Goal: Task Accomplishment & Management: Manage account settings

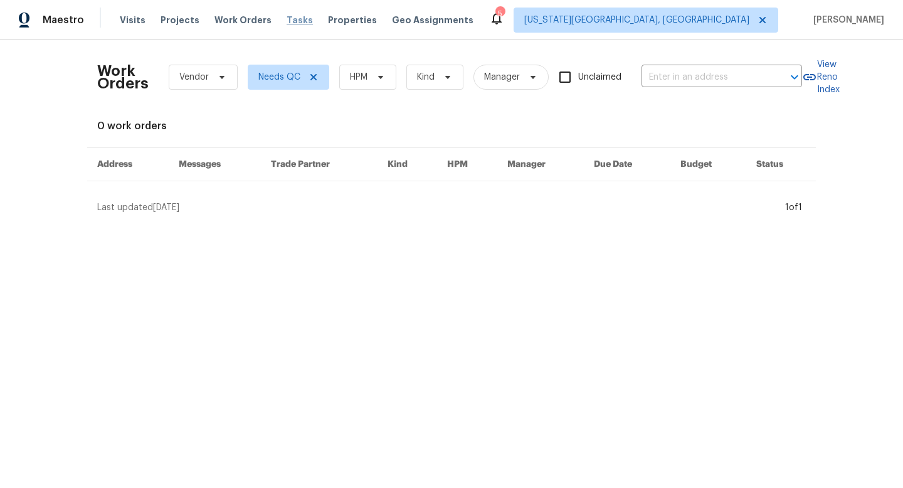
click at [287, 18] on span "Tasks" at bounding box center [300, 20] width 26 height 9
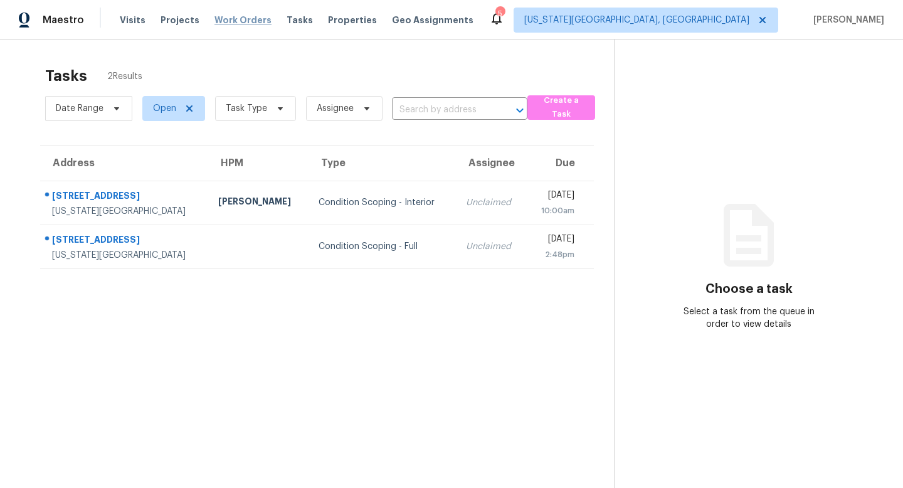
click at [243, 17] on span "Work Orders" at bounding box center [242, 20] width 57 height 13
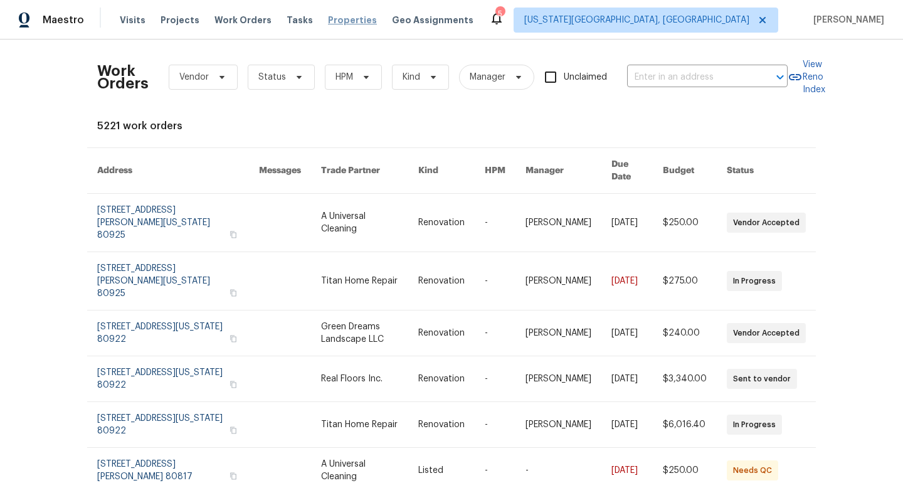
click at [335, 21] on span "Properties" at bounding box center [352, 20] width 49 height 13
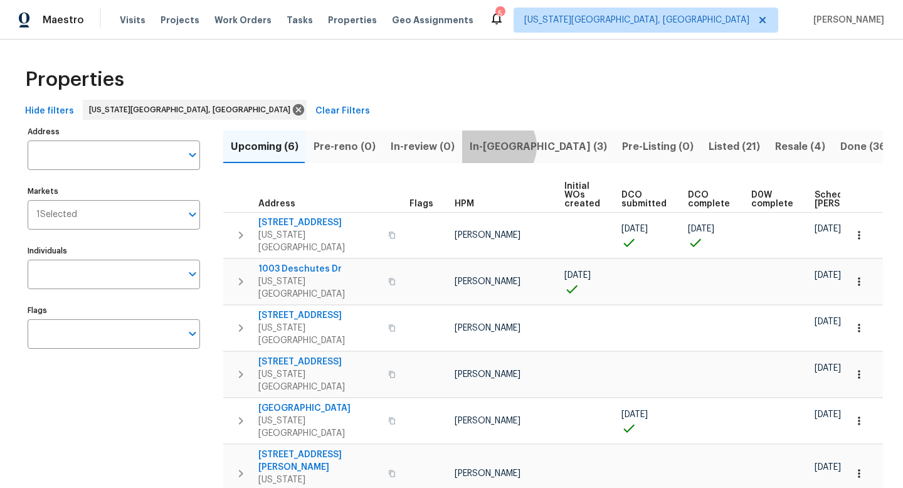
click at [492, 146] on span "In-reno (3)" at bounding box center [538, 147] width 137 height 18
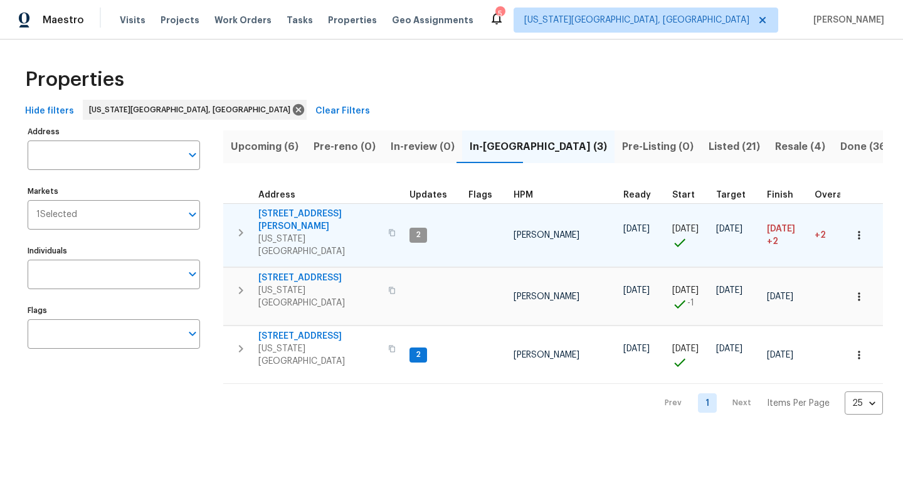
click at [299, 211] on span "[STREET_ADDRESS][PERSON_NAME]" at bounding box center [319, 220] width 122 height 25
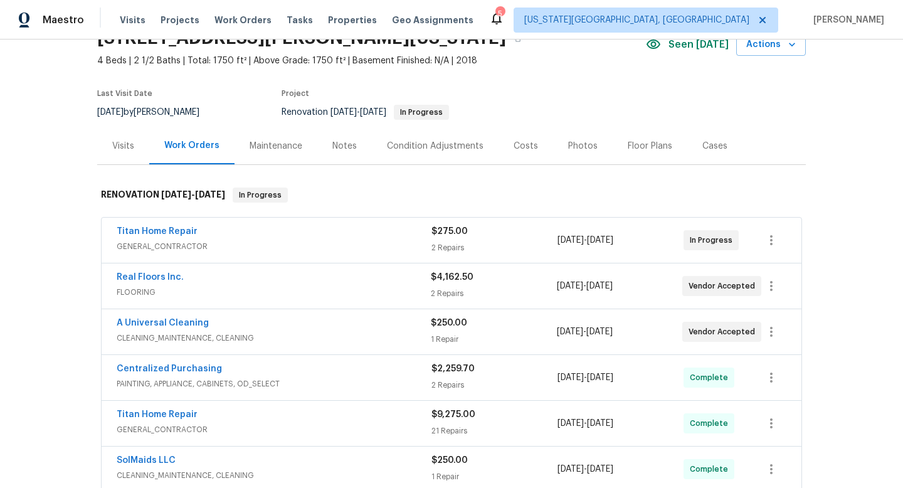
scroll to position [154, 0]
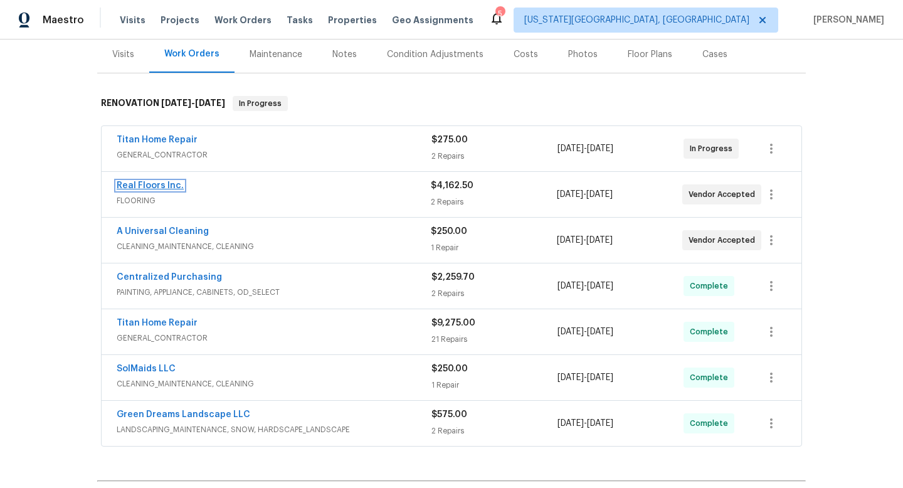
click at [163, 184] on link "Real Floors Inc." at bounding box center [150, 185] width 67 height 9
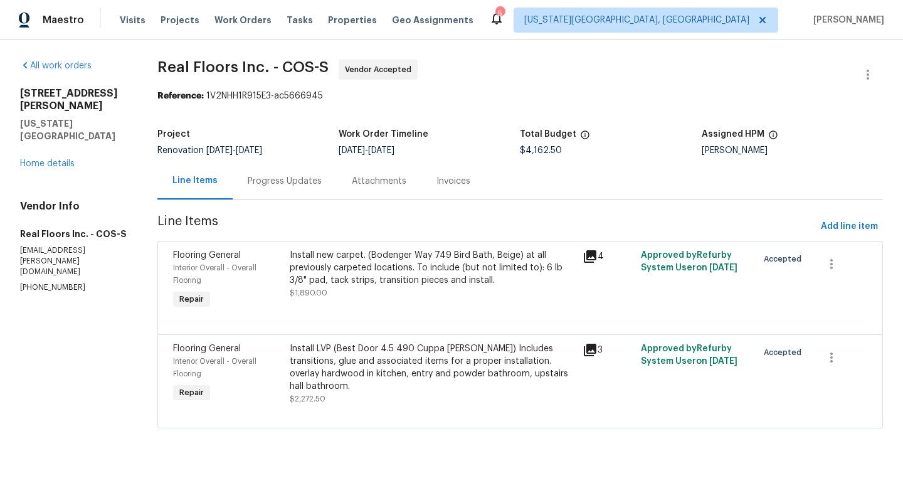
click at [203, 181] on div "Line Items" at bounding box center [194, 180] width 45 height 13
click at [278, 184] on div "Progress Updates" at bounding box center [285, 181] width 74 height 13
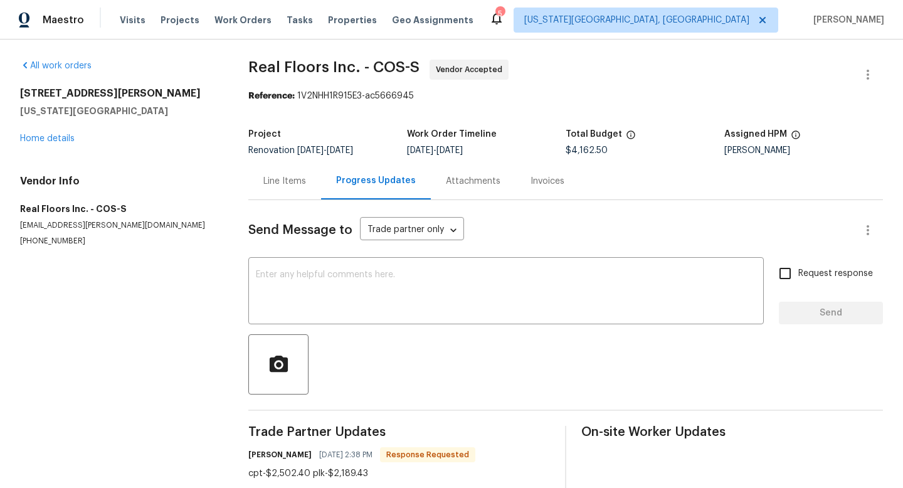
scroll to position [27, 0]
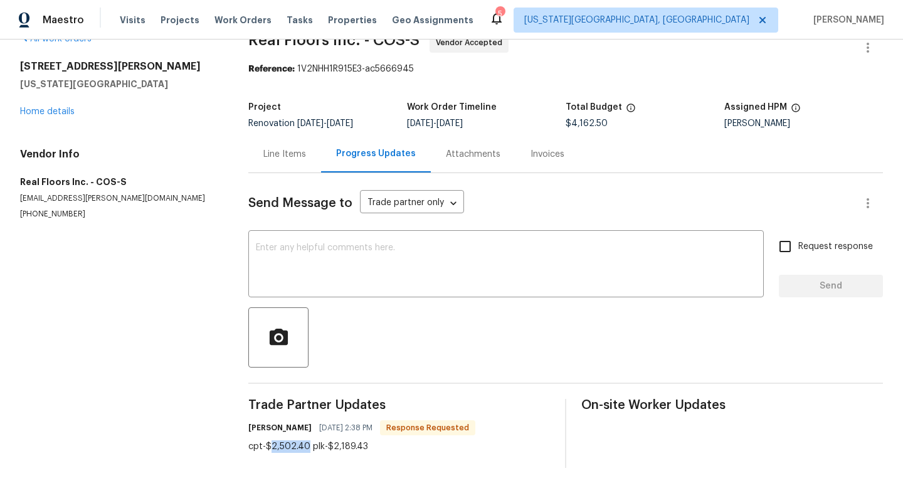
drag, startPoint x: 306, startPoint y: 448, endPoint x: 269, endPoint y: 448, distance: 37.0
click at [269, 448] on div "cpt-$2,502.40 plk-$2,189.43" at bounding box center [361, 446] width 227 height 13
copy div "2,502.40"
click at [285, 156] on div "Line Items" at bounding box center [284, 154] width 43 height 13
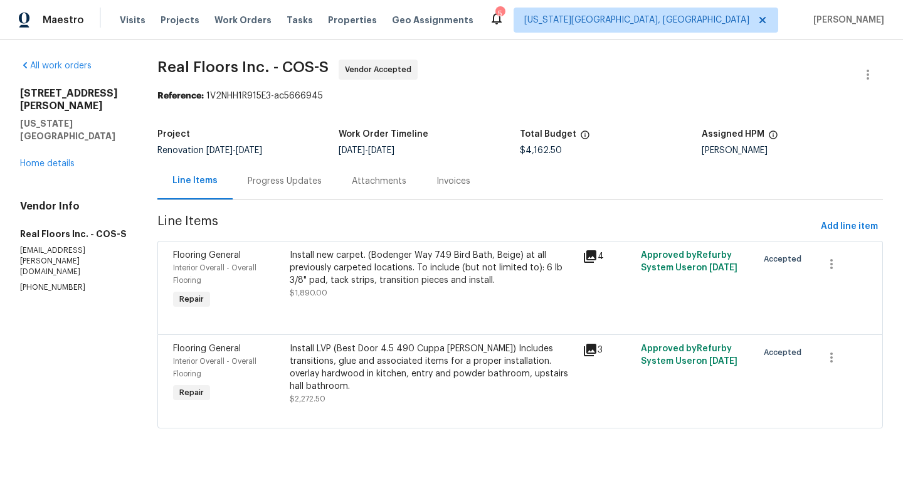
click at [365, 275] on div "Install new carpet. (Bodenger Way 749 Bird Bath, Beige) at all previously carpe…" at bounding box center [432, 268] width 285 height 38
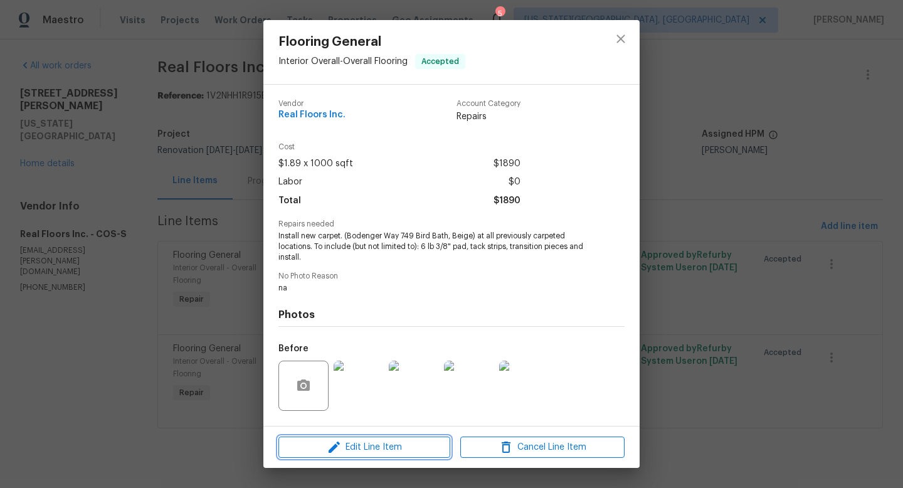
click at [327, 442] on icon "button" at bounding box center [334, 447] width 15 height 15
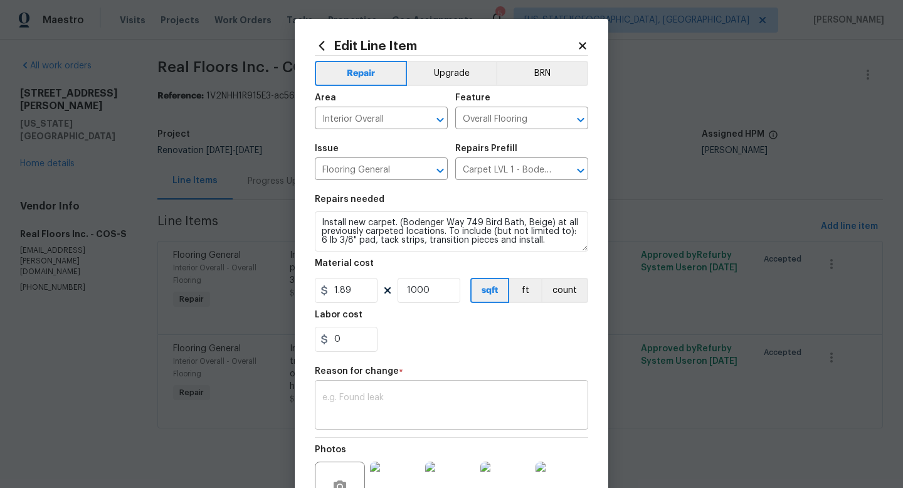
click at [364, 399] on textarea at bounding box center [451, 406] width 258 height 26
paste textarea "2,502.40"
type textarea "2,502.40"
drag, startPoint x: 365, startPoint y: 293, endPoint x: 258, endPoint y: 286, distance: 106.8
click at [258, 286] on div "Edit Line Item Repair Upgrade BRN Area Interior Overall ​ Feature Overall Floor…" at bounding box center [451, 244] width 903 height 488
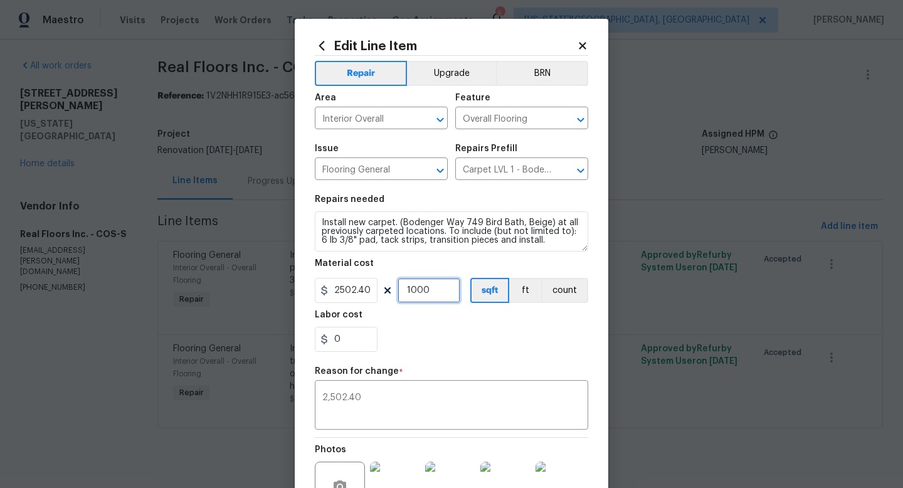
type input "2502.4"
click at [444, 293] on input "1000" at bounding box center [429, 290] width 63 height 25
type input "1"
drag, startPoint x: 362, startPoint y: 404, endPoint x: 273, endPoint y: 399, distance: 88.5
click at [273, 400] on div "Edit Line Item Repair Upgrade BRN Area Interior Overall ​ Feature Overall Floor…" at bounding box center [451, 244] width 903 height 488
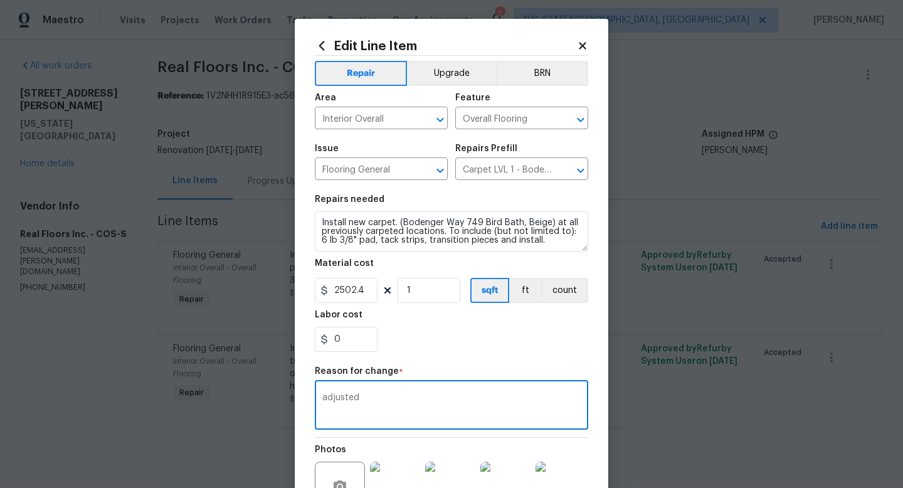
scroll to position [130, 0]
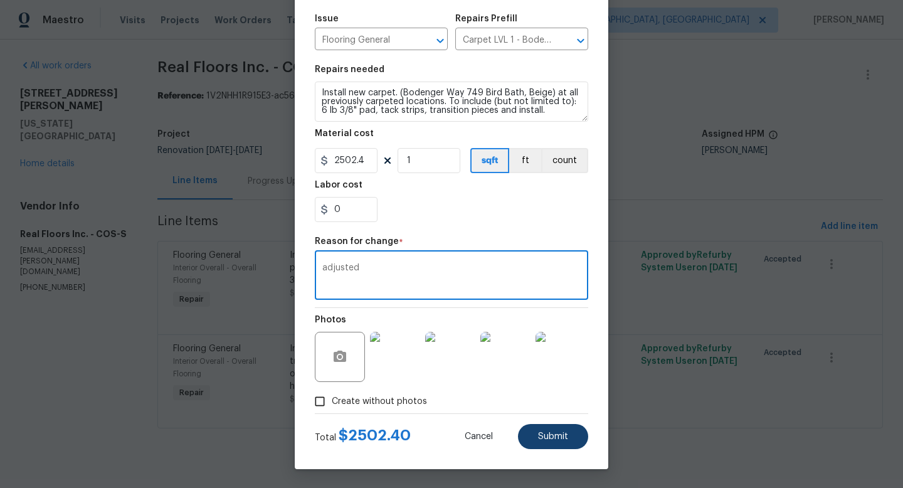
type textarea "adjusted"
click at [547, 445] on button "Submit" at bounding box center [553, 436] width 70 height 25
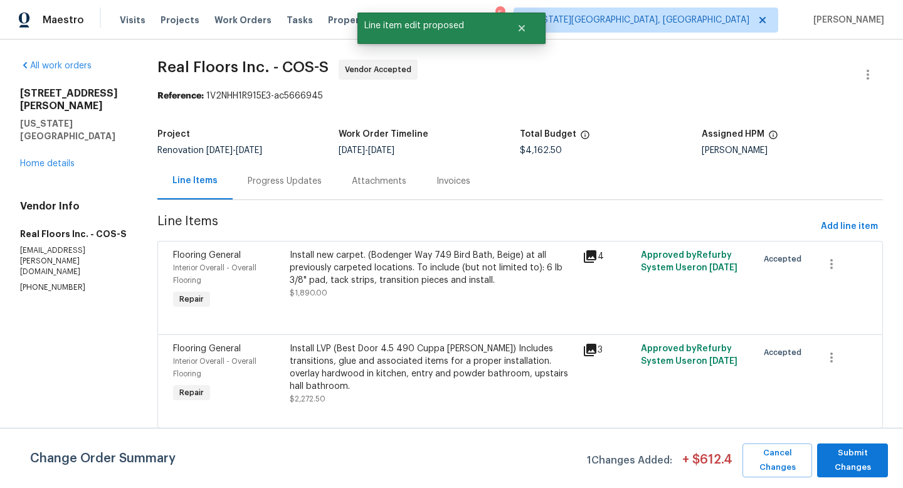
scroll to position [0, 0]
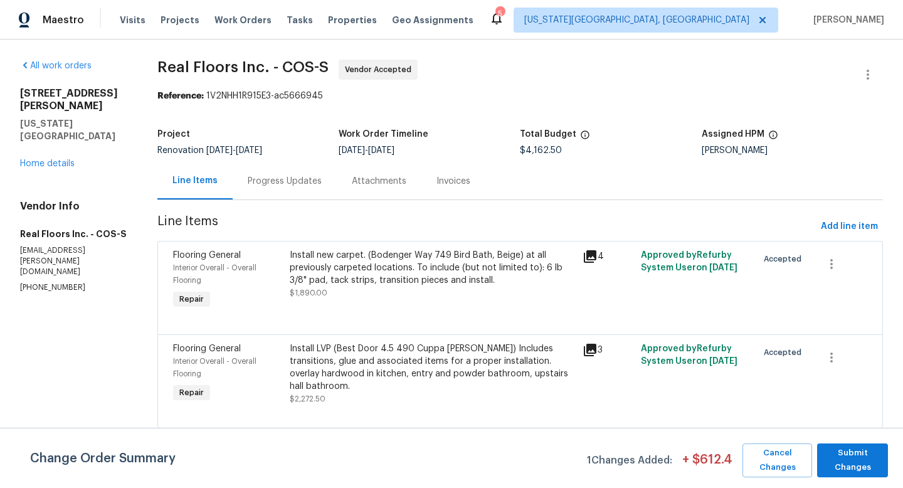
click at [433, 272] on div "Install new carpet. (Bodenger Way 749 Bird Bath, Beige) at all previously carpe…" at bounding box center [432, 268] width 285 height 38
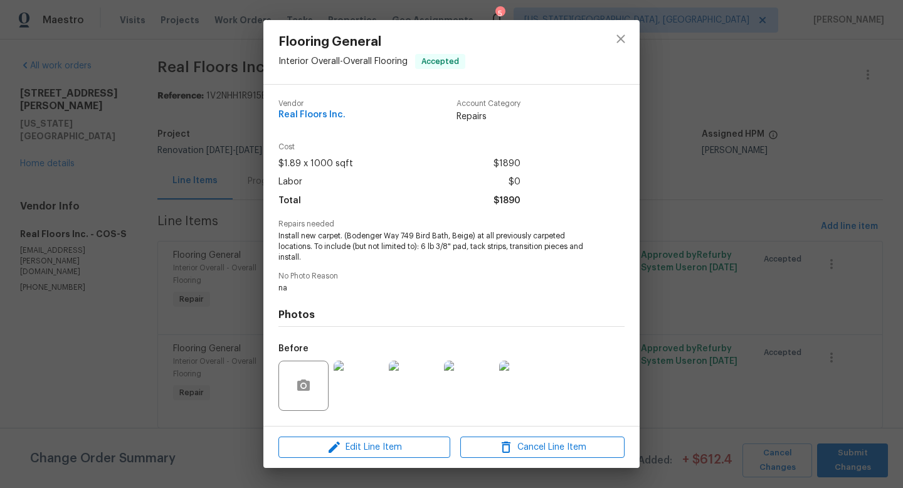
scroll to position [79, 0]
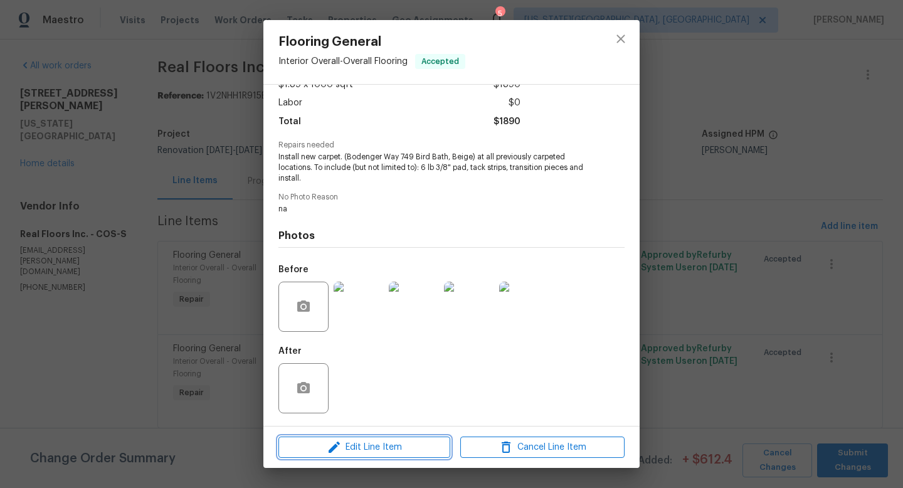
click at [402, 448] on span "Edit Line Item" at bounding box center [364, 448] width 164 height 16
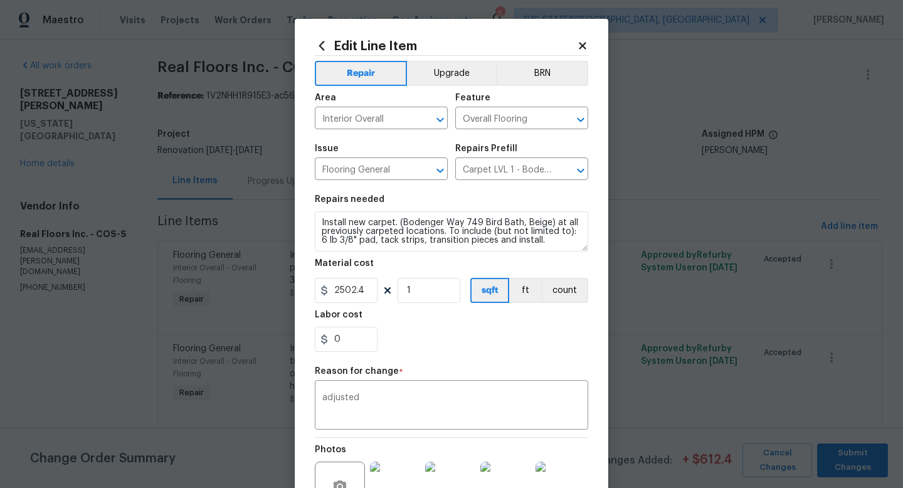
click at [576, 52] on h2 "Edit Line Item" at bounding box center [446, 46] width 262 height 14
click at [578, 47] on icon at bounding box center [582, 45] width 11 height 11
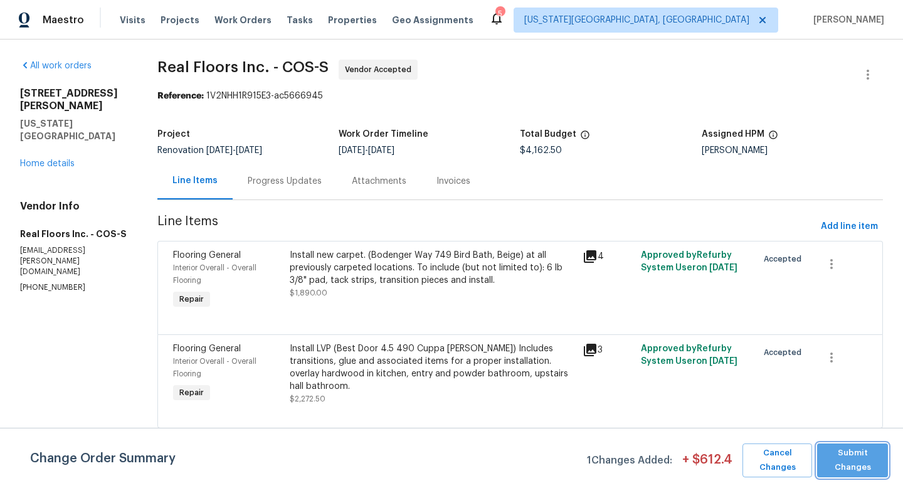
click at [828, 456] on span "Submit Changes" at bounding box center [852, 460] width 58 height 29
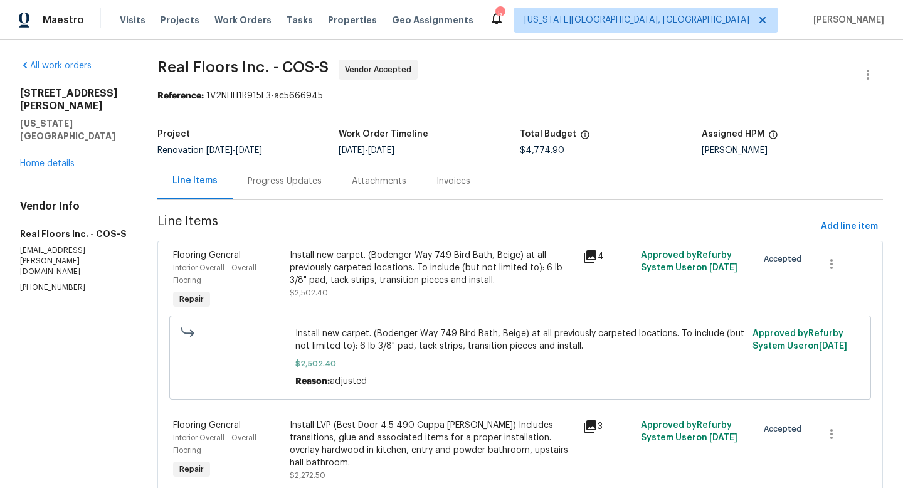
scroll to position [53, 0]
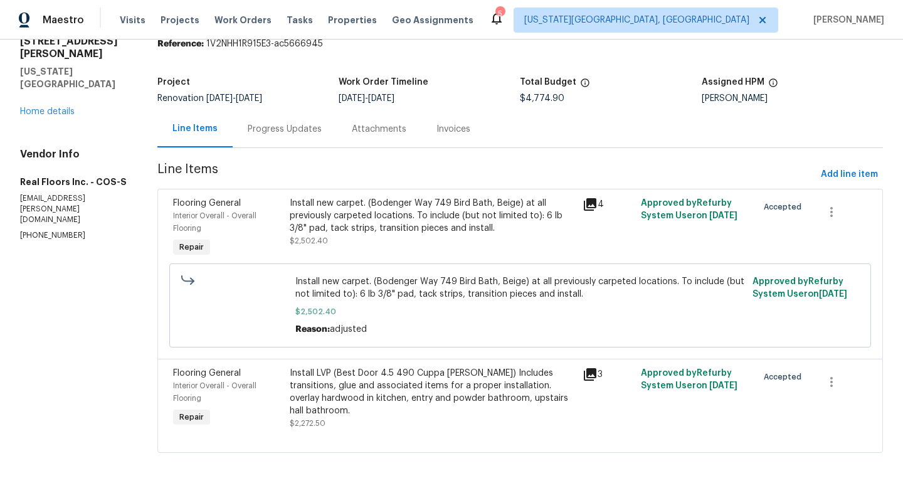
click at [451, 382] on div "Install LVP (Best Door 4.5 490 Cuppa [PERSON_NAME]) Includes transitions, glue …" at bounding box center [432, 392] width 285 height 50
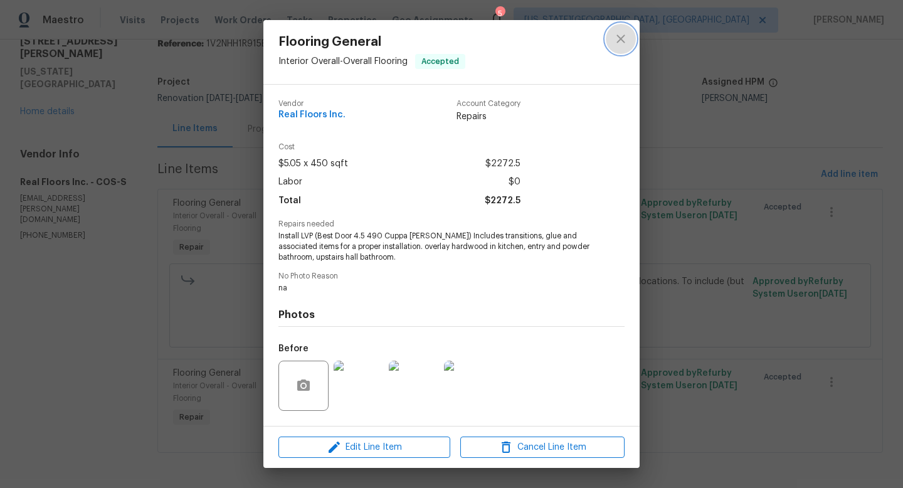
click at [619, 42] on icon "close" at bounding box center [620, 38] width 15 height 15
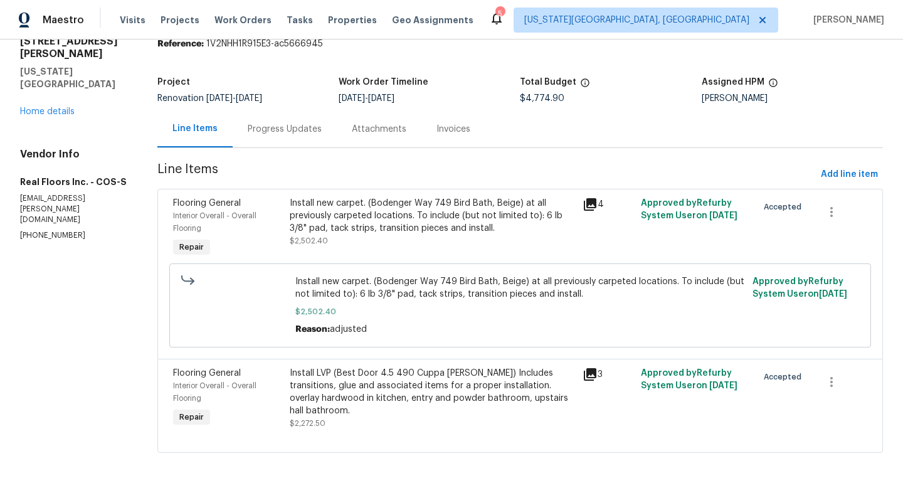
click at [287, 133] on div "Progress Updates" at bounding box center [285, 129] width 74 height 13
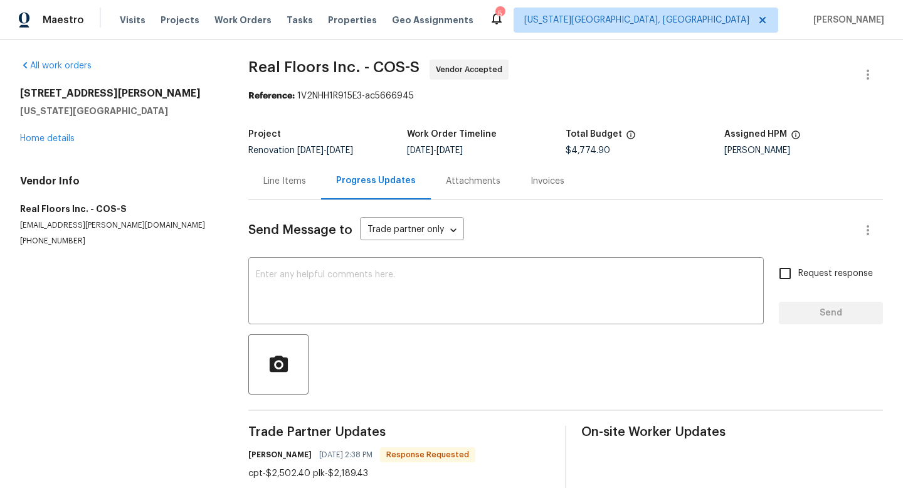
scroll to position [27, 0]
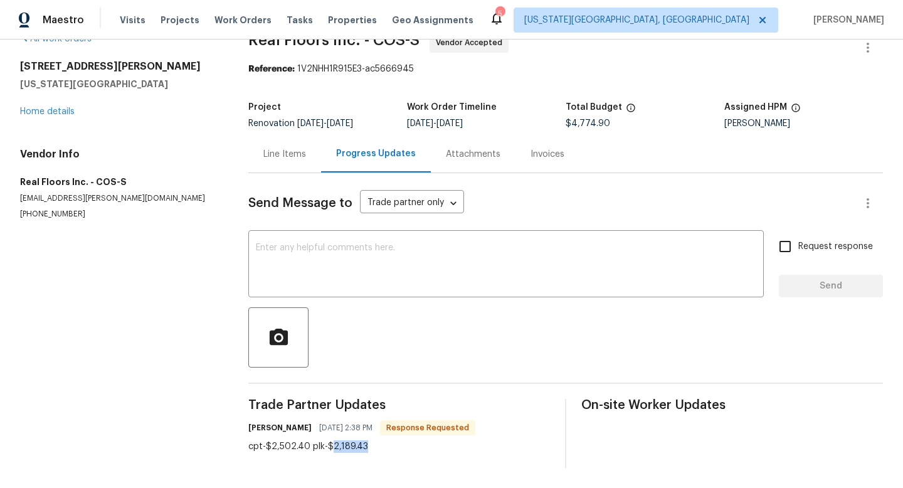
drag, startPoint x: 329, startPoint y: 448, endPoint x: 365, endPoint y: 448, distance: 35.7
click at [365, 448] on div "cpt-$2,502.40 plk-$2,189.43" at bounding box center [361, 446] width 227 height 13
copy div "2,189.43"
click at [284, 154] on div "Line Items" at bounding box center [284, 154] width 43 height 13
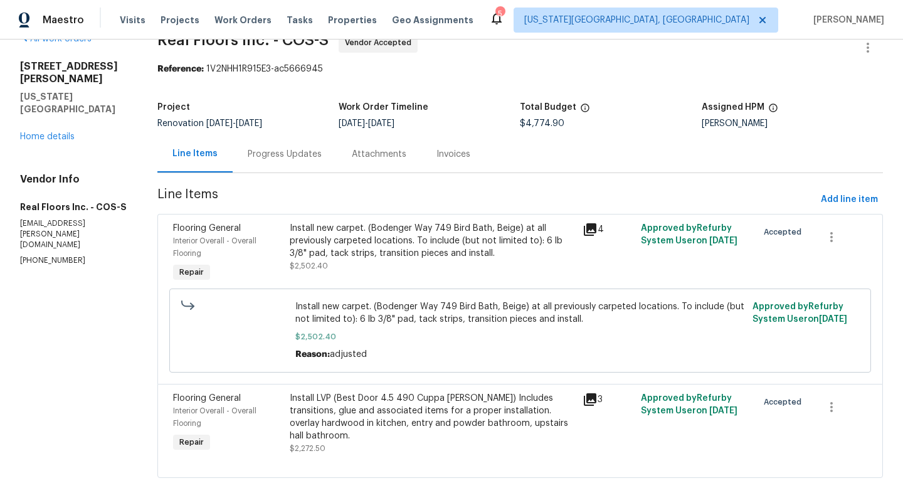
click at [414, 406] on div "Install LVP (Best Door 4.5 490 Cuppa [PERSON_NAME]) Includes transitions, glue …" at bounding box center [432, 417] width 285 height 50
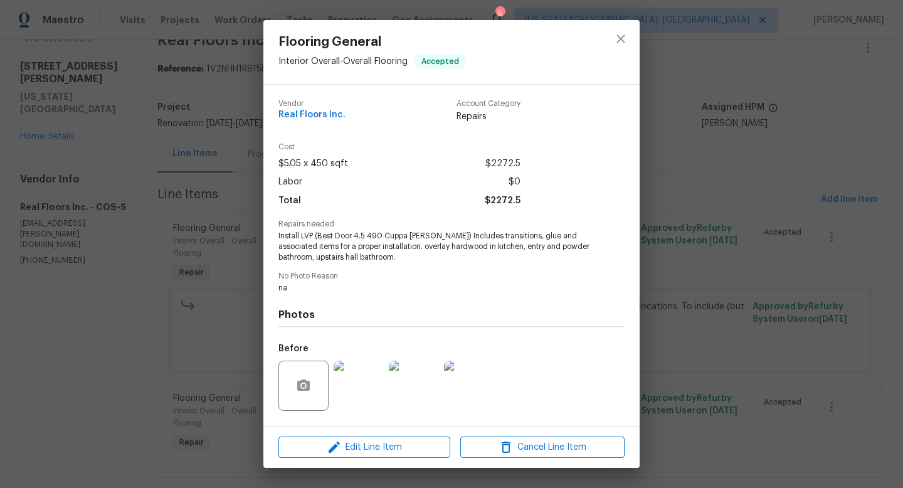
scroll to position [79, 0]
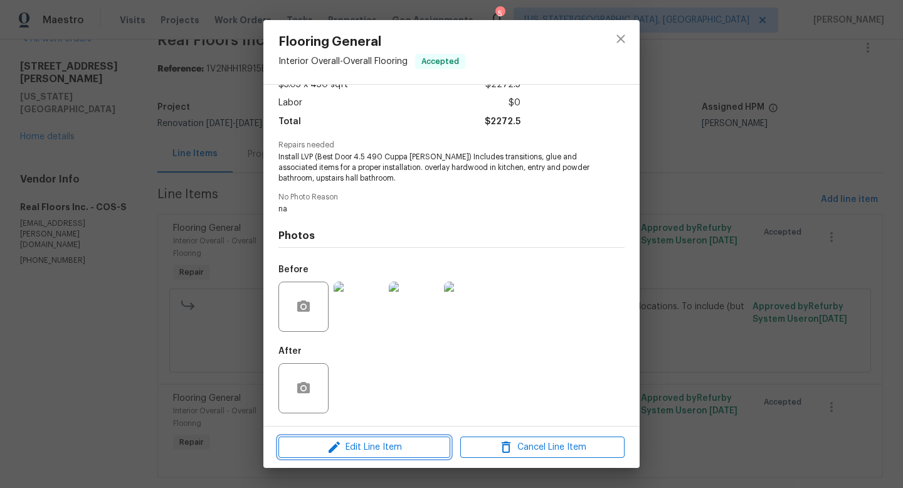
click at [372, 450] on span "Edit Line Item" at bounding box center [364, 448] width 164 height 16
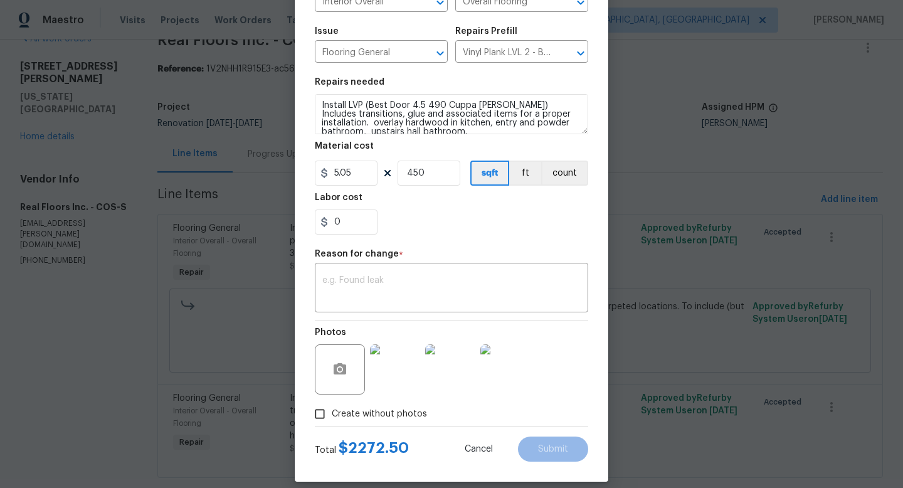
scroll to position [130, 0]
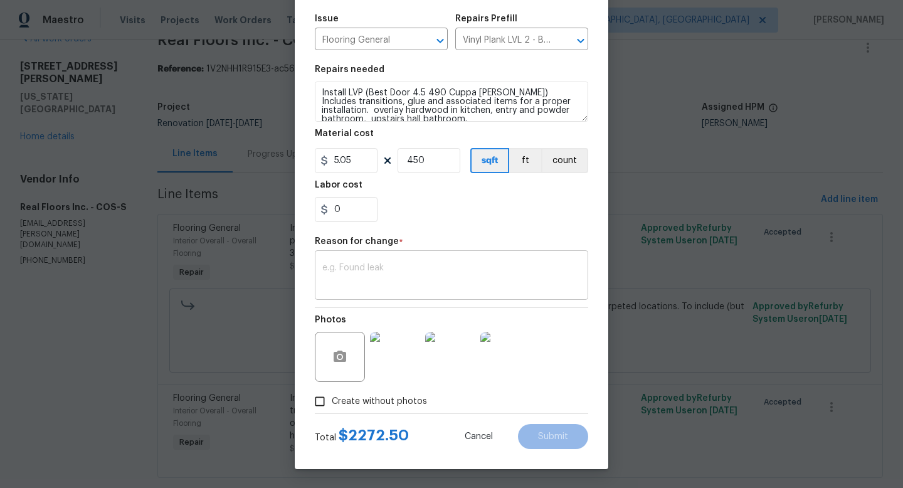
click at [367, 293] on div "x ​" at bounding box center [451, 276] width 273 height 46
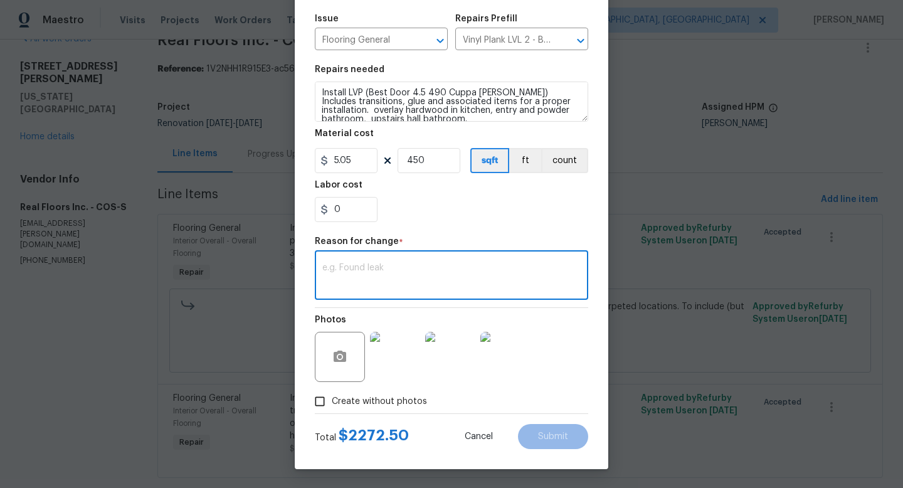
click at [345, 264] on textarea at bounding box center [451, 276] width 258 height 26
paste textarea "2,189.43"
type textarea "2,189.43"
drag, startPoint x: 339, startPoint y: 160, endPoint x: 297, endPoint y: 150, distance: 43.0
click at [297, 150] on div "Edit Line Item Repair Upgrade BRN Area Interior Overall ​ Feature Overall Floor…" at bounding box center [451, 179] width 313 height 580
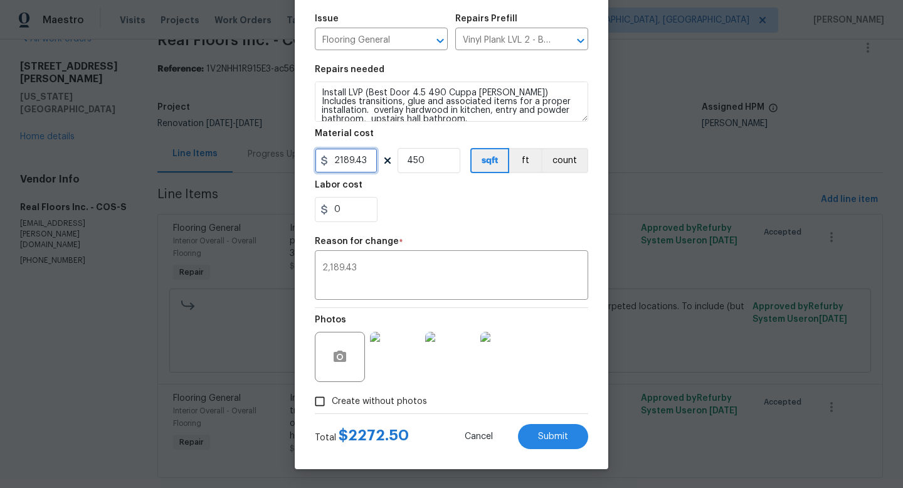
type input "2189.43"
click at [434, 159] on input "450" at bounding box center [429, 160] width 63 height 25
type input "1"
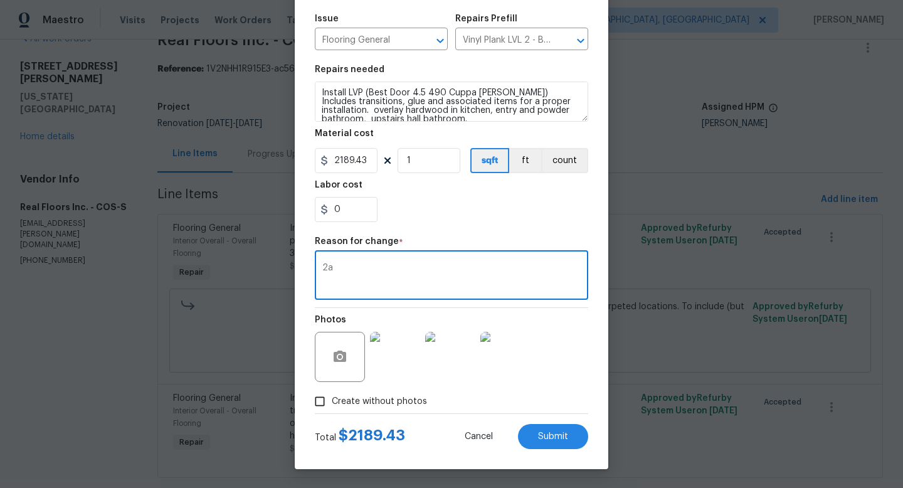
drag, startPoint x: 391, startPoint y: 265, endPoint x: 314, endPoint y: 265, distance: 76.5
type textarea "d"
type textarea "adjusted"
click at [572, 440] on button "Submit" at bounding box center [553, 436] width 70 height 25
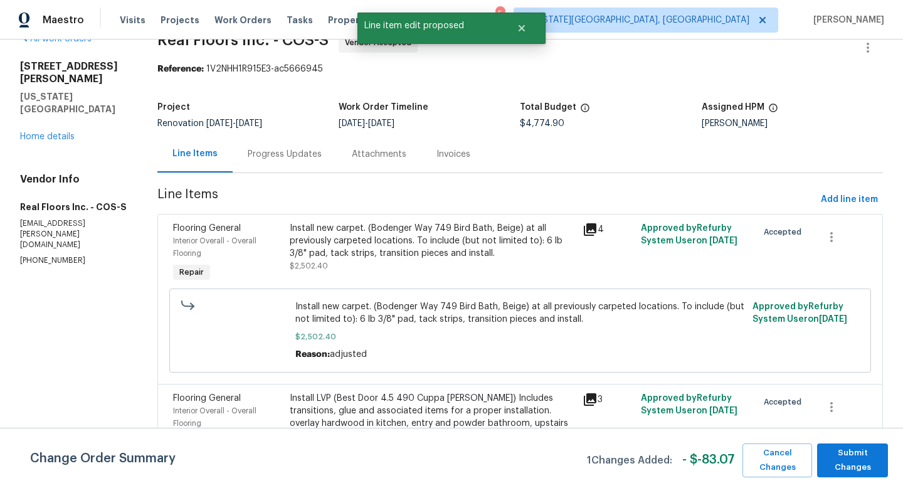
scroll to position [53, 0]
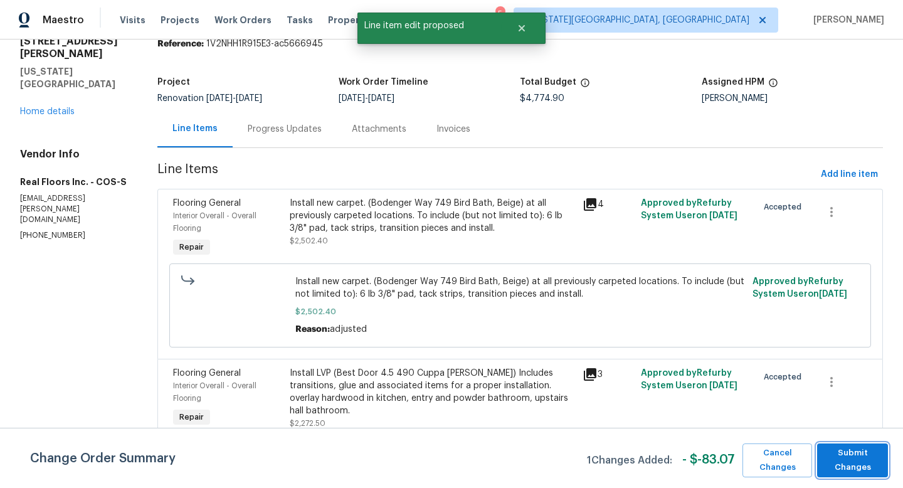
click at [855, 468] on span "Submit Changes" at bounding box center [852, 460] width 58 height 29
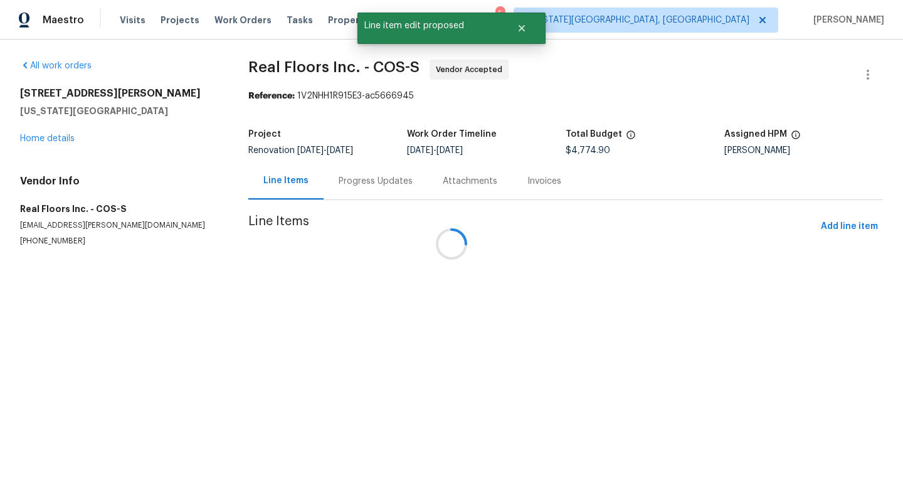
scroll to position [0, 0]
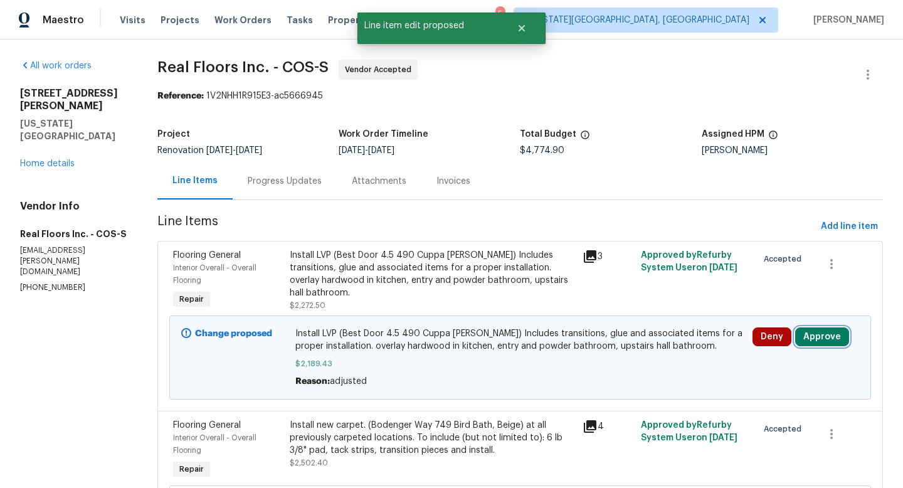
click at [818, 333] on button "Approve" at bounding box center [822, 336] width 54 height 19
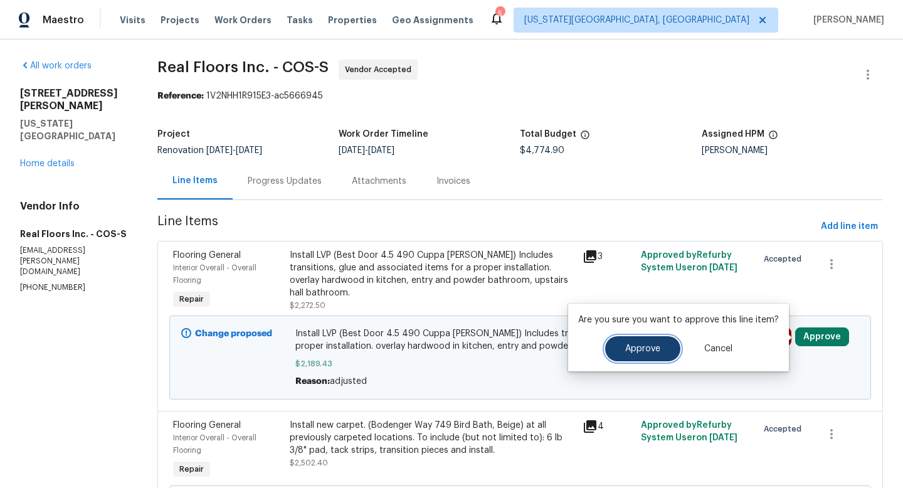
click at [626, 357] on button "Approve" at bounding box center [642, 348] width 75 height 25
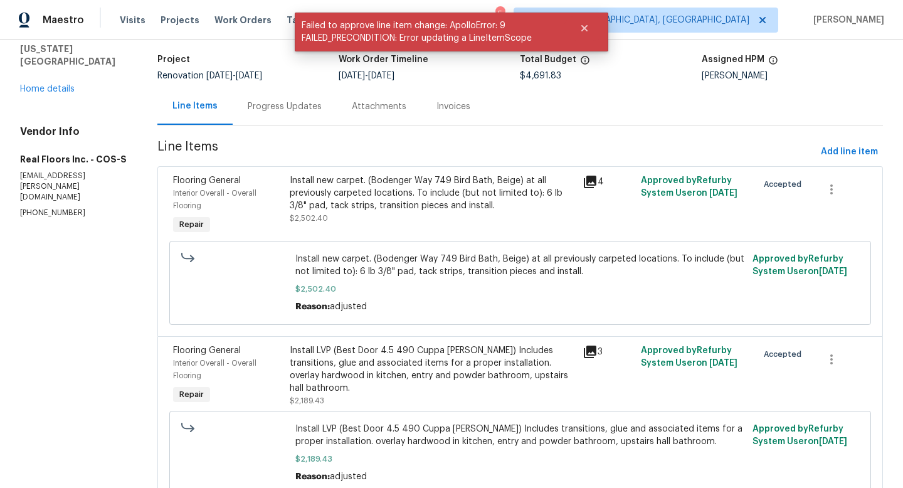
scroll to position [62, 0]
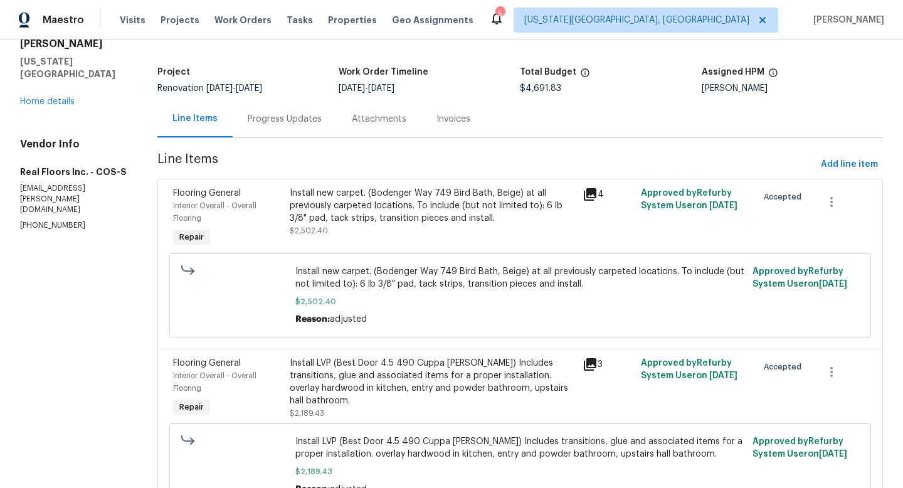
click at [46, 81] on div "[STREET_ADDRESS][PERSON_NAME][US_STATE] Home details" at bounding box center [73, 66] width 107 height 83
click at [46, 97] on link "Home details" at bounding box center [47, 101] width 55 height 9
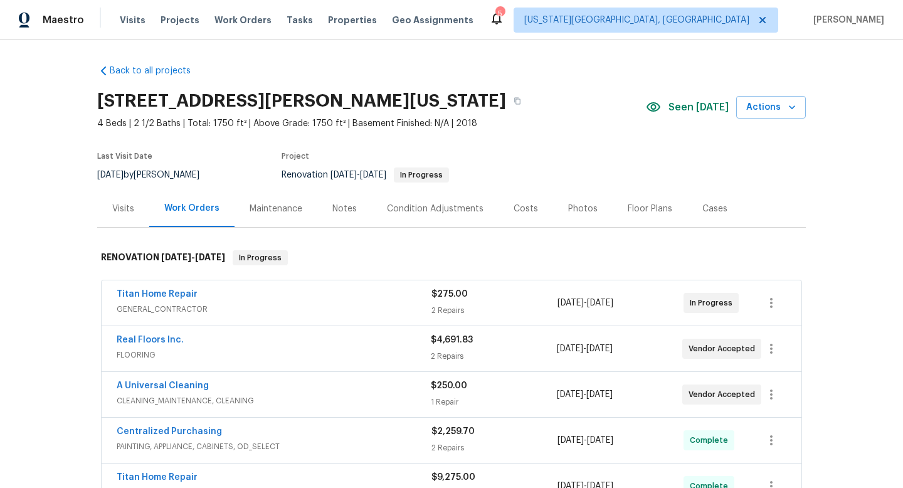
click at [343, 201] on div "Notes" at bounding box center [344, 208] width 55 height 37
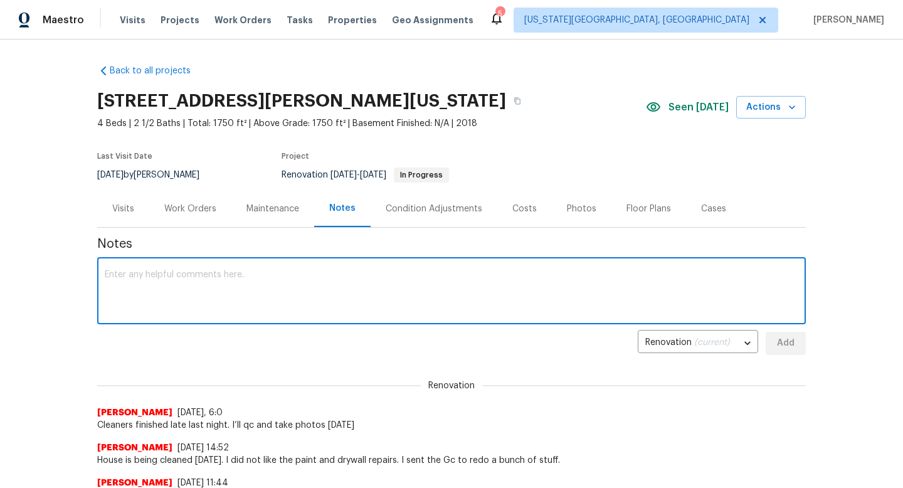
click at [303, 305] on textarea at bounding box center [451, 292] width 693 height 44
type textarea "f"
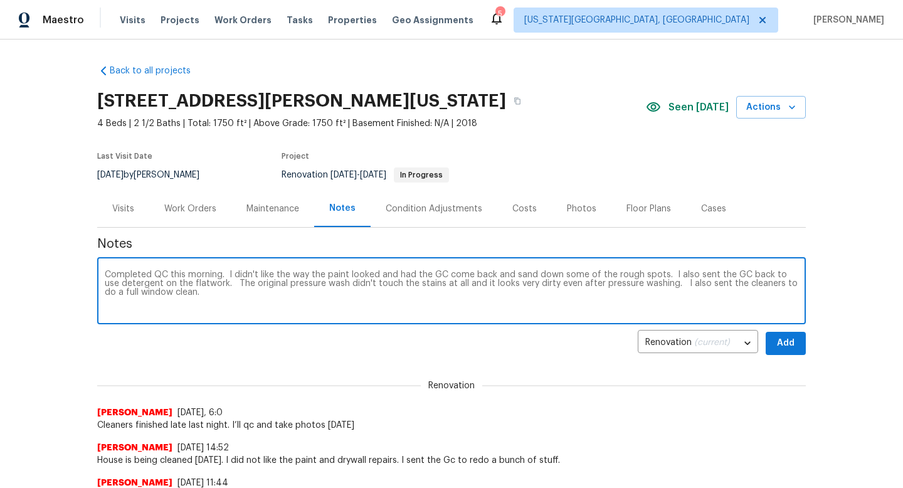
click at [216, 292] on textarea "Completed QC this morning. I didn't like the way the paint looked and had the G…" at bounding box center [451, 292] width 693 height 44
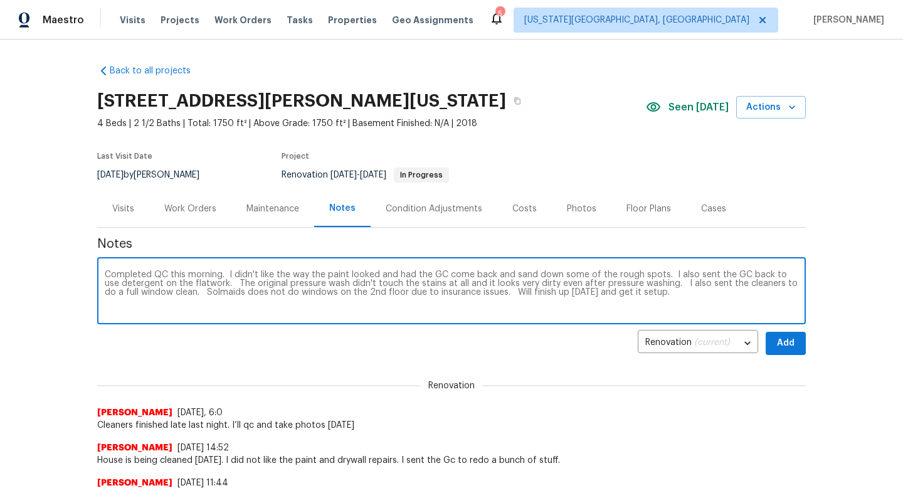
type textarea "Completed QC this morning. I didn't like the way the paint looked and had the G…"
click at [773, 334] on button "Add" at bounding box center [786, 343] width 40 height 23
